Goal: Check status: Check status

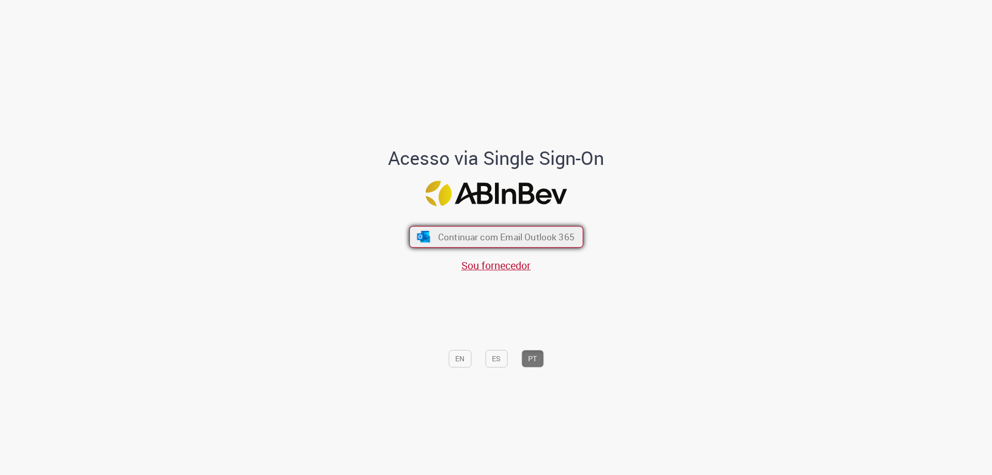
click at [488, 239] on span "Continuar com Email Outlook 365" at bounding box center [506, 237] width 136 height 12
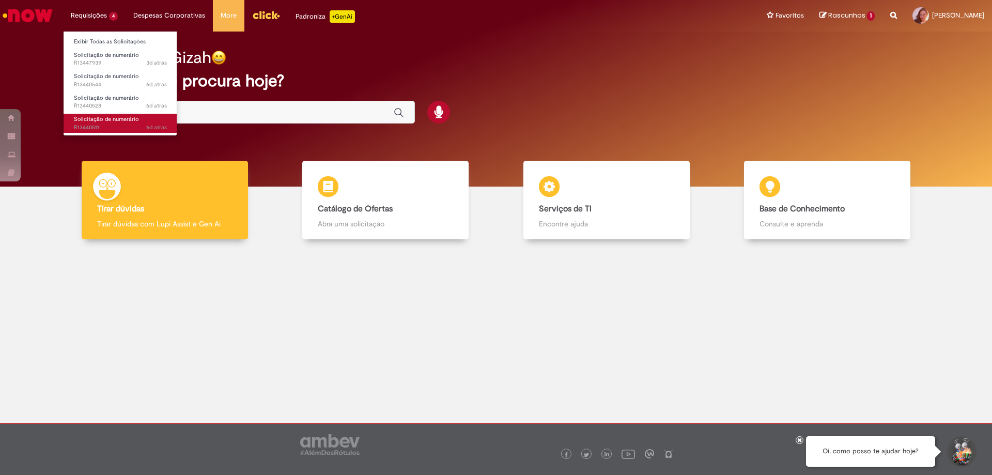
click at [93, 122] on span "Solicitação de numerário" at bounding box center [106, 119] width 65 height 8
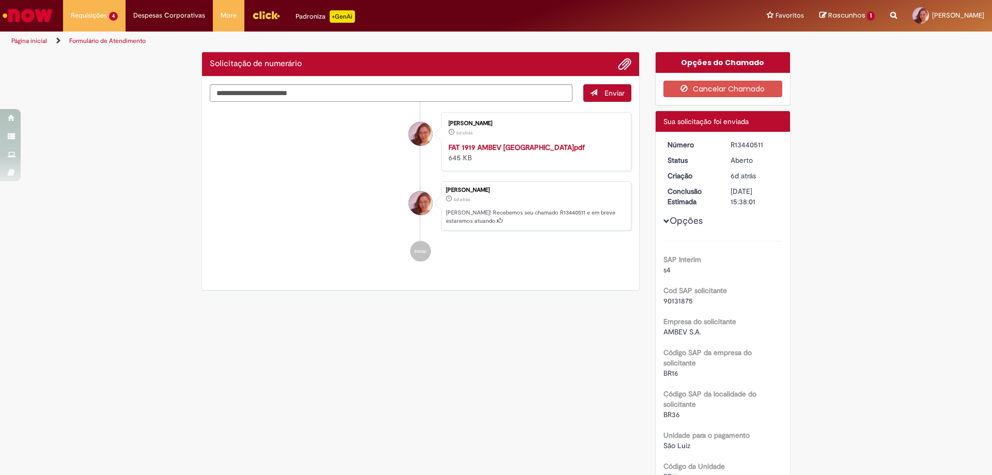
click at [357, 189] on li "Gizah Gomes Campos 6d atrás 6 dias atrás Ola! Recebemos seu chamado R13440511 e…" at bounding box center [421, 206] width 422 height 50
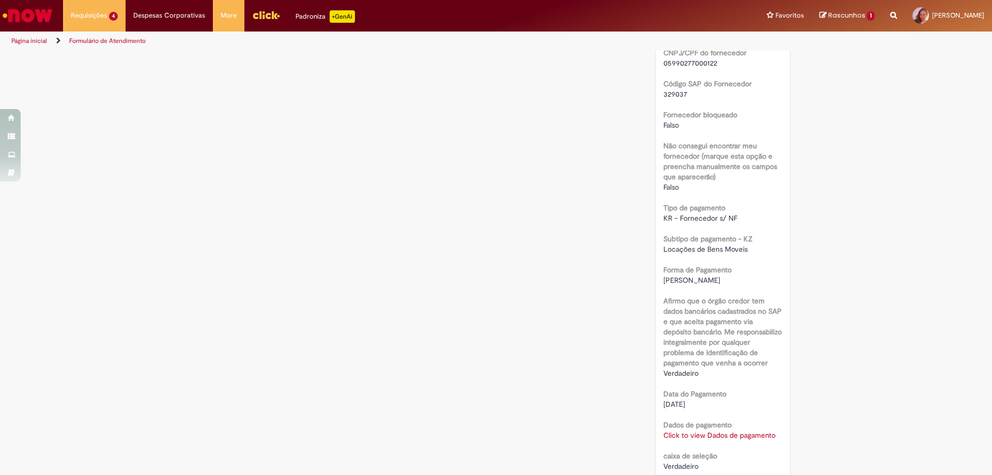
scroll to position [723, 0]
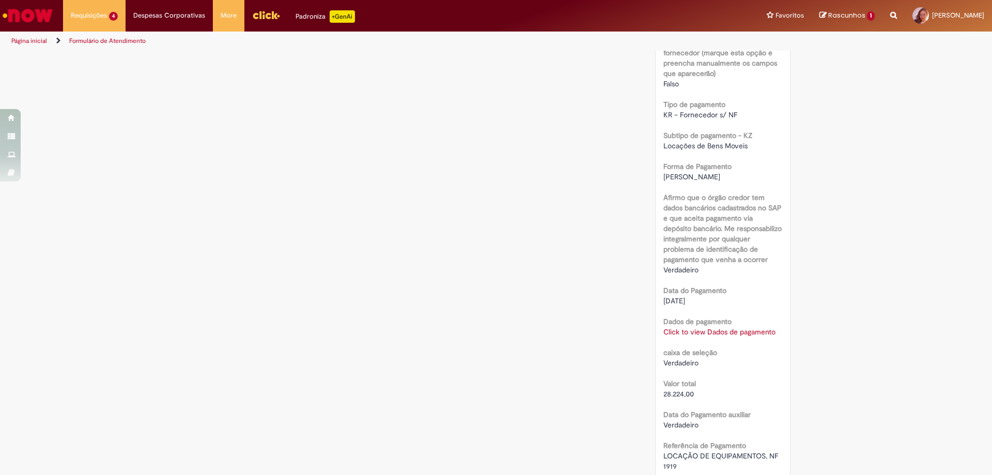
click at [694, 337] on div "SAP Interim s4 Cod SAP solicitante 90131875 Empresa do solicitante AMBEV S.A. C…" at bounding box center [722, 15] width 119 height 995
click at [695, 333] on link "Click to view Dados de pagamento" at bounding box center [719, 331] width 112 height 9
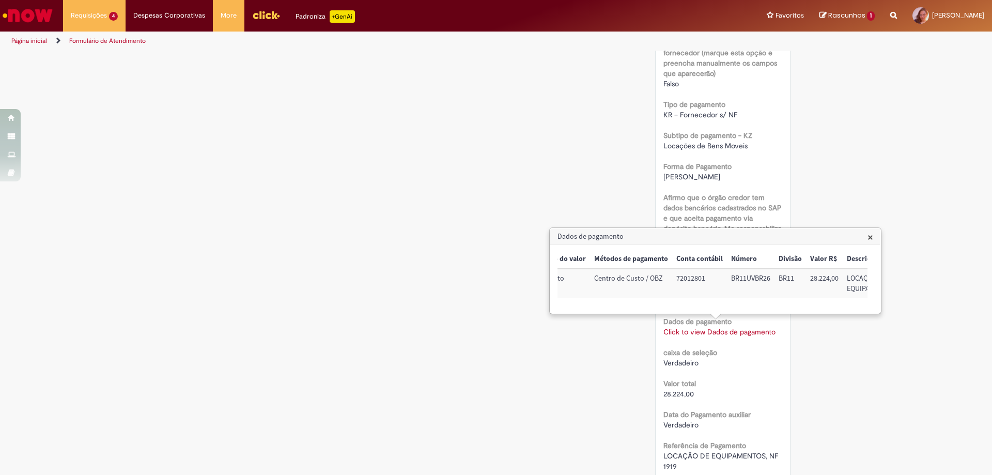
scroll to position [0, 134]
click at [867, 237] on div "Dados de pagamento × u_sap_interim_vs_pgto Tipo do valor Métodos de pagamento C…" at bounding box center [715, 270] width 330 height 85
click at [870, 237] on span "×" at bounding box center [870, 237] width 6 height 14
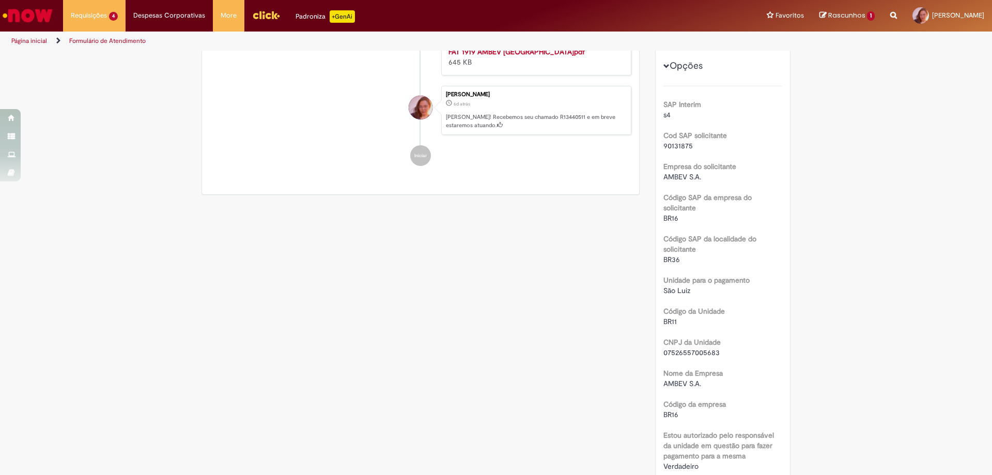
scroll to position [0, 0]
